Goal: Task Accomplishment & Management: Use online tool/utility

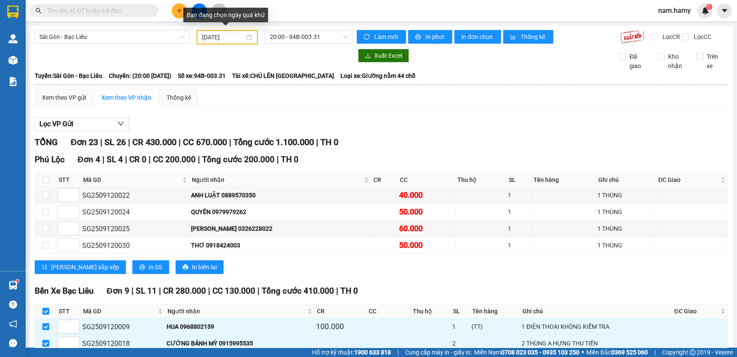
click at [223, 22] on div "Bạn đang chọn ngày quá khứ" at bounding box center [225, 15] width 85 height 15
click at [225, 34] on input "[DATE]" at bounding box center [223, 37] width 42 height 9
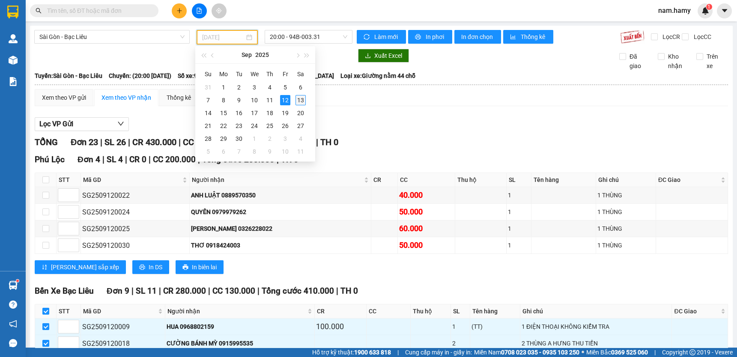
click at [300, 98] on div "13" at bounding box center [301, 100] width 10 height 10
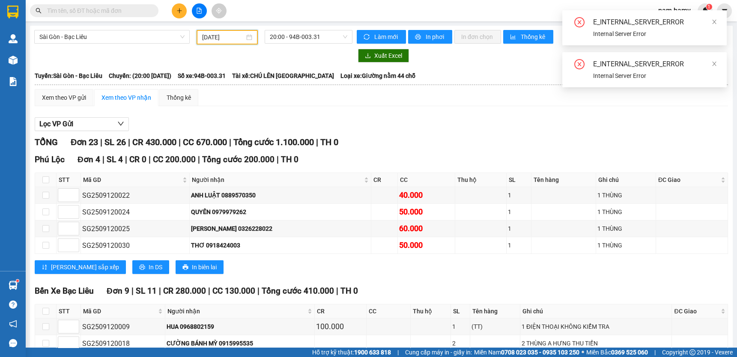
click at [224, 33] on input "[DATE]" at bounding box center [223, 37] width 42 height 9
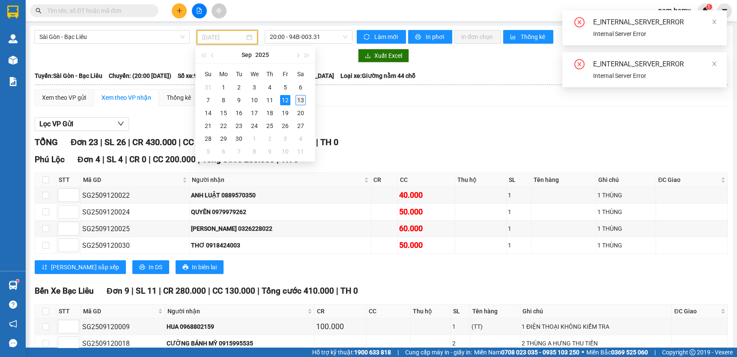
click at [301, 99] on div "13" at bounding box center [301, 100] width 10 height 10
type input "[DATE]"
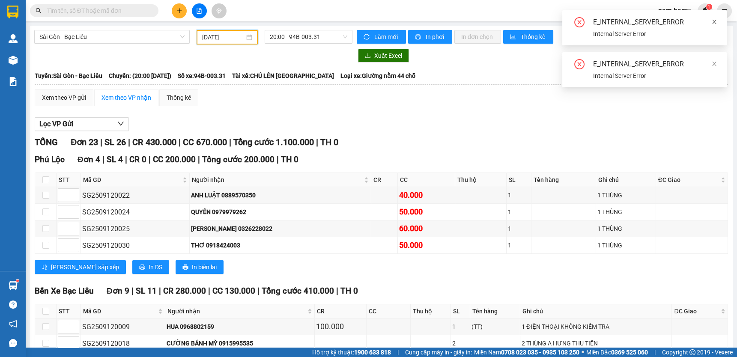
click at [716, 23] on icon "close" at bounding box center [715, 22] width 6 height 6
click at [712, 22] on icon "close" at bounding box center [715, 22] width 6 height 6
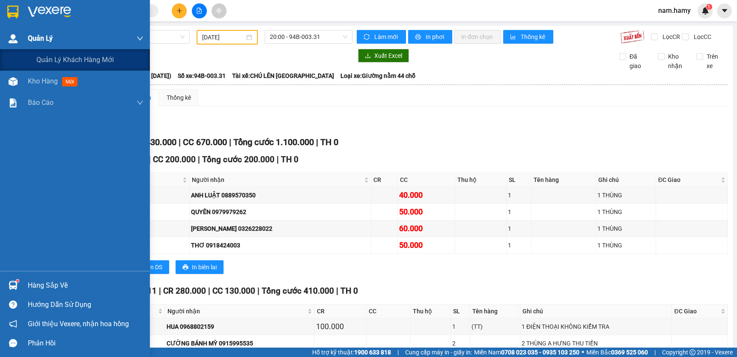
click at [129, 30] on div "Quản Lý" at bounding box center [86, 38] width 116 height 21
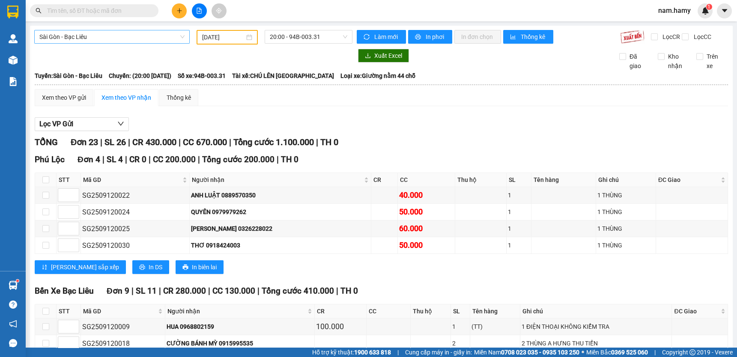
click at [155, 36] on span "Sài Gòn - Bạc Liêu" at bounding box center [111, 36] width 145 height 13
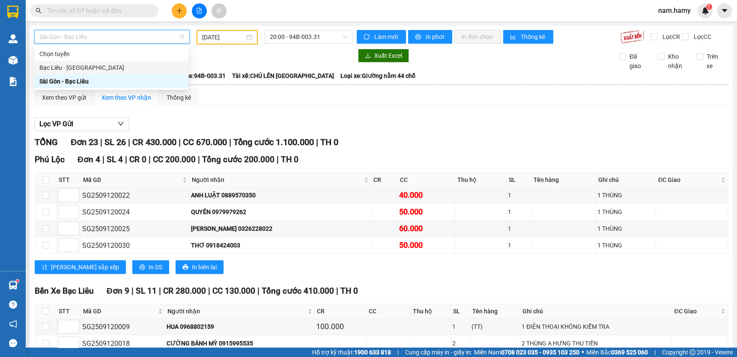
click at [163, 70] on div "Bạc Liêu - [GEOGRAPHIC_DATA]" at bounding box center [111, 67] width 144 height 9
type input "[DATE]"
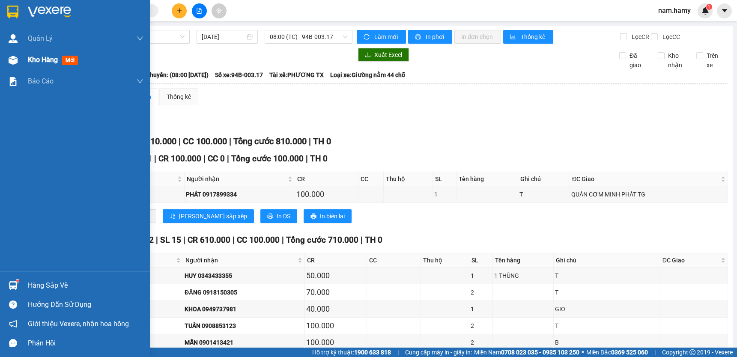
click at [33, 54] on div "Kho hàng mới" at bounding box center [86, 59] width 116 height 21
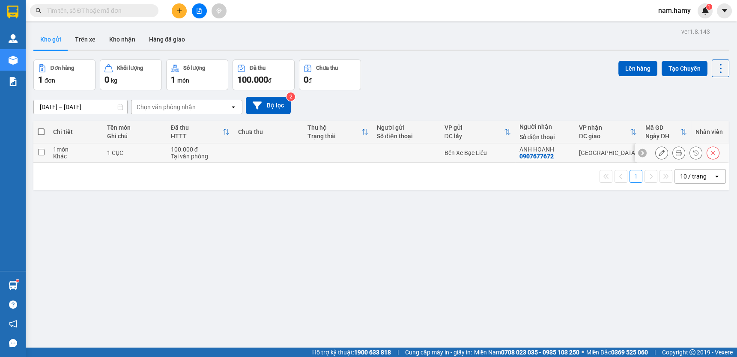
click at [40, 152] on input "checkbox" at bounding box center [41, 152] width 6 height 6
checkbox input "true"
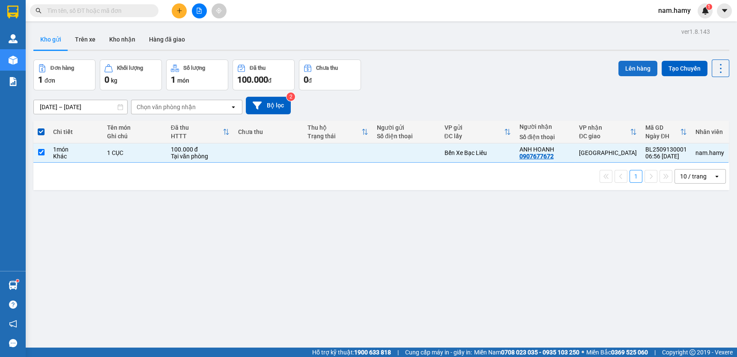
click at [621, 68] on button "Lên hàng" at bounding box center [638, 68] width 39 height 15
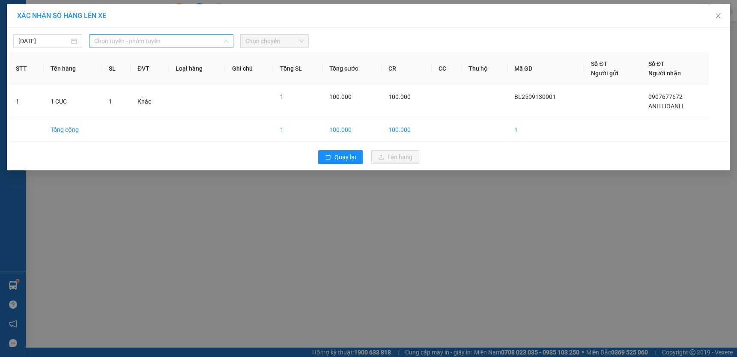
click at [203, 42] on span "Chọn tuyến - nhóm tuyến" at bounding box center [161, 41] width 134 height 13
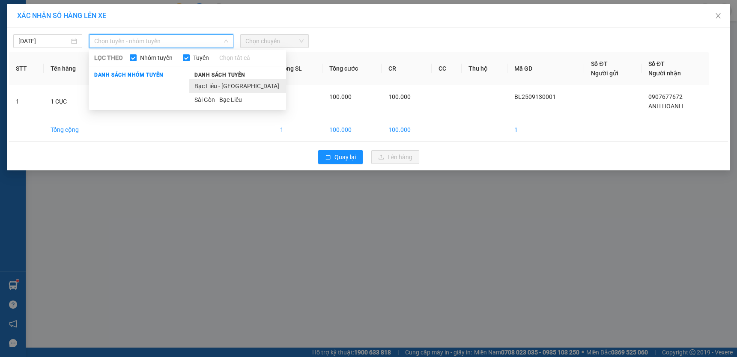
click at [239, 80] on li "Bạc Liêu - [GEOGRAPHIC_DATA]" at bounding box center [237, 86] width 97 height 14
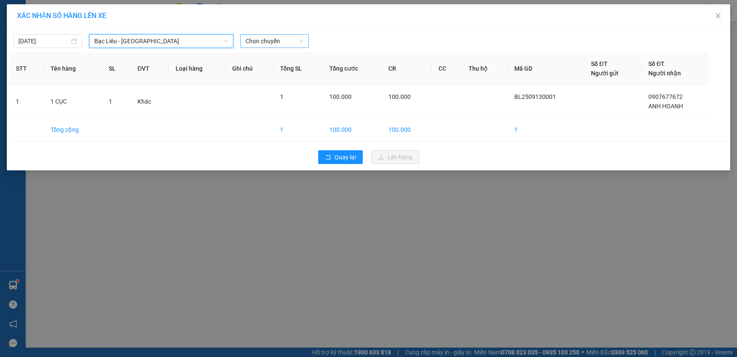
click at [275, 35] on span "Chọn chuyến" at bounding box center [275, 41] width 59 height 13
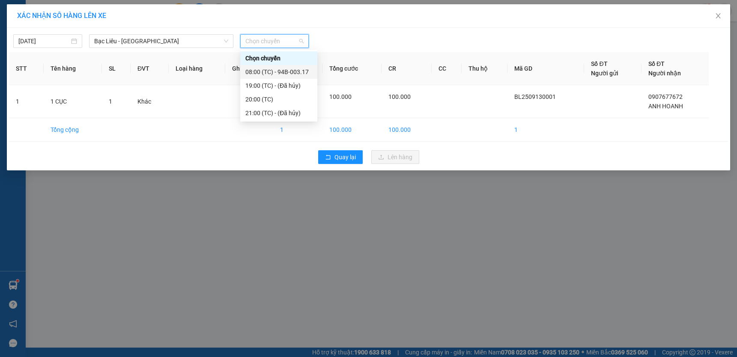
click at [303, 69] on div "08:00 (TC) - 94B-003.17" at bounding box center [279, 71] width 67 height 9
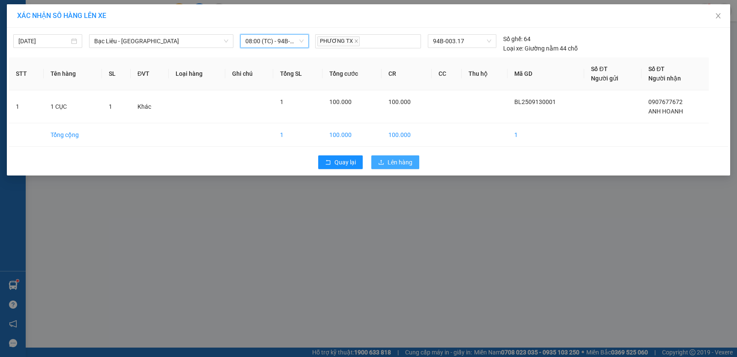
click at [398, 156] on button "Lên hàng" at bounding box center [396, 163] width 48 height 14
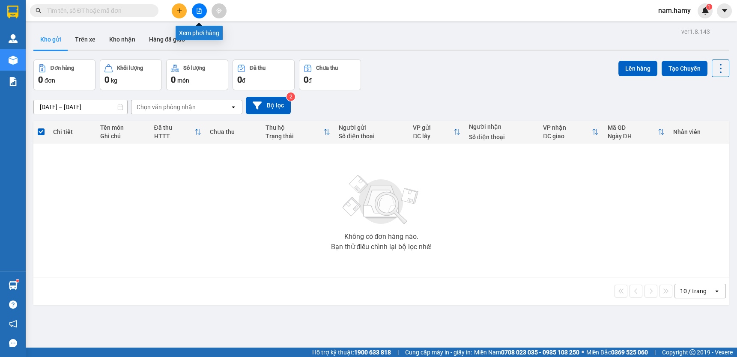
click at [196, 12] on icon "file-add" at bounding box center [199, 11] width 6 height 6
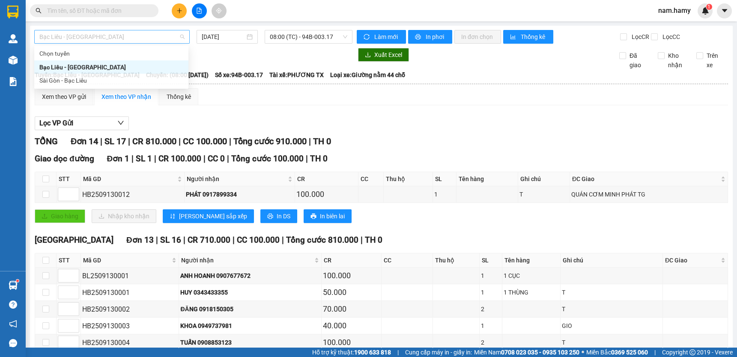
click at [155, 38] on span "Bạc Liêu - [GEOGRAPHIC_DATA]" at bounding box center [111, 36] width 145 height 13
click at [159, 78] on div "Sài Gòn - Bạc Liêu" at bounding box center [111, 81] width 144 height 9
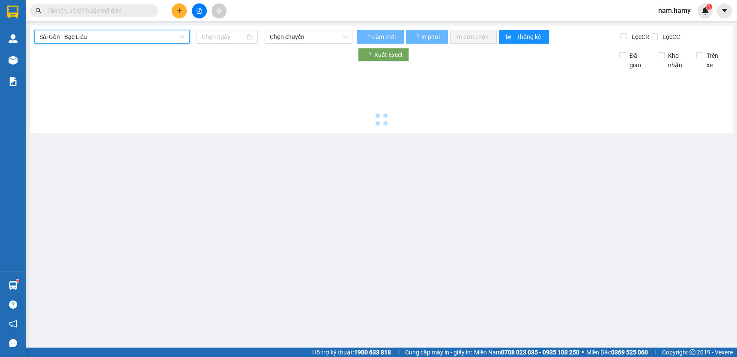
type input "[DATE]"
